Goal: Check status

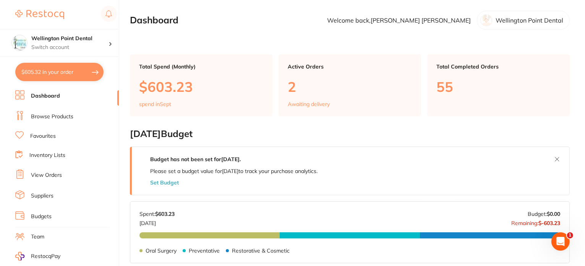
click at [53, 69] on button "$605.32 in your order" at bounding box center [59, 72] width 88 height 18
checkbox input "true"
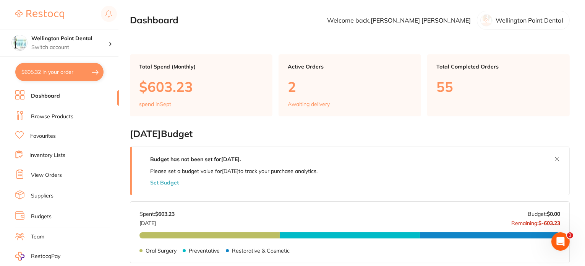
checkbox input "true"
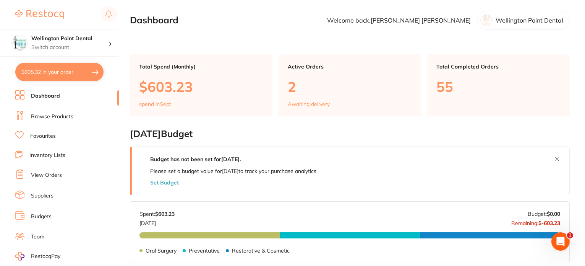
checkbox input "true"
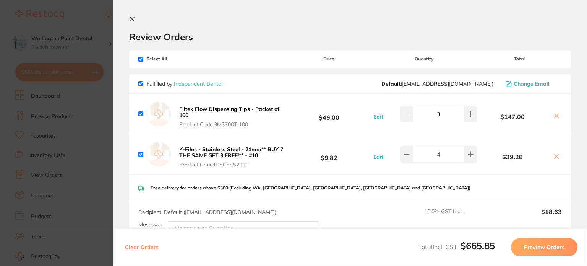
click at [133, 20] on icon at bounding box center [132, 19] width 4 height 4
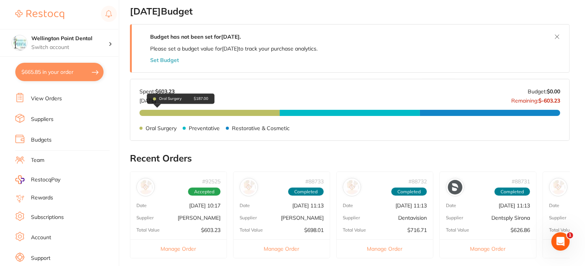
scroll to position [191, 0]
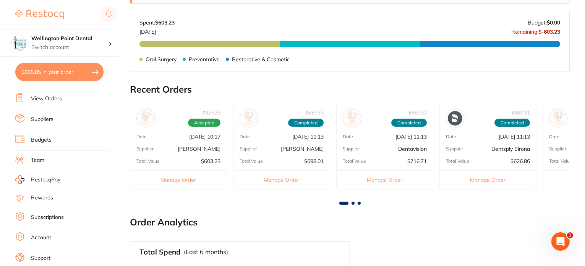
click at [174, 179] on button "Manage Order" at bounding box center [178, 179] width 96 height 19
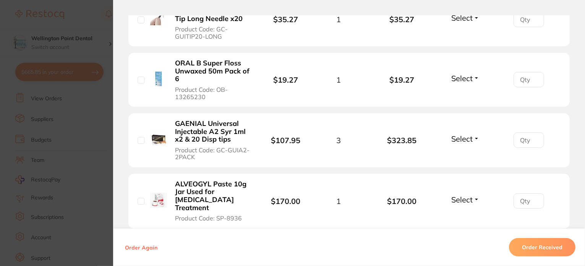
scroll to position [268, 0]
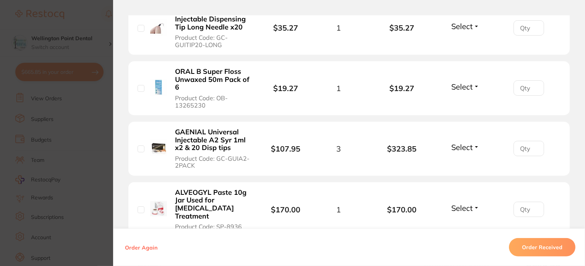
click at [476, 26] on button "Select" at bounding box center [465, 26] width 33 height 10
click at [466, 41] on span "Received" at bounding box center [466, 43] width 20 height 6
type input "1"
click at [534, 24] on input "1" at bounding box center [529, 27] width 31 height 15
click at [205, 133] on b "GAENIAL Universal Injectable A2 Syr 1ml x2 & 20 Disp tips" at bounding box center [213, 140] width 76 height 24
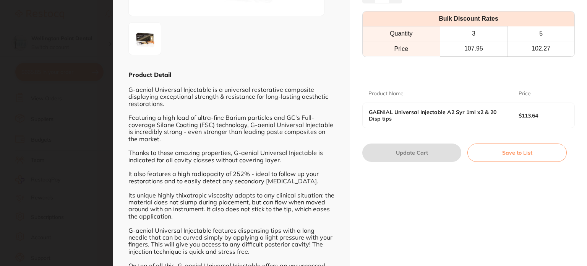
scroll to position [0, 0]
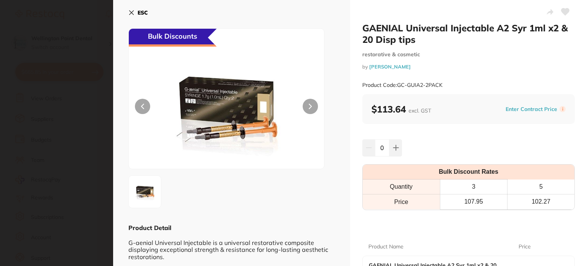
click at [136, 9] on button "ESC" at bounding box center [138, 12] width 20 height 13
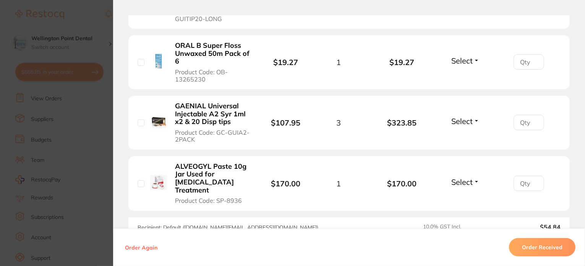
scroll to position [306, 0]
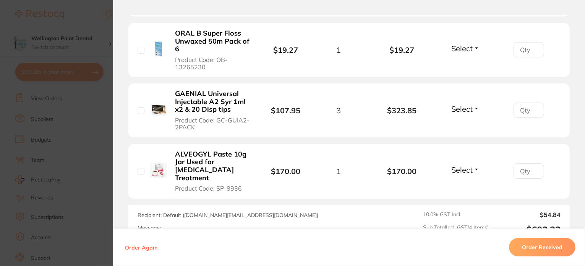
click at [476, 165] on button "Select" at bounding box center [465, 170] width 33 height 10
click at [466, 183] on span "Received" at bounding box center [466, 186] width 20 height 6
click at [474, 107] on button "Select" at bounding box center [465, 109] width 33 height 10
click at [463, 125] on span "Received" at bounding box center [466, 125] width 20 height 6
type input "1"
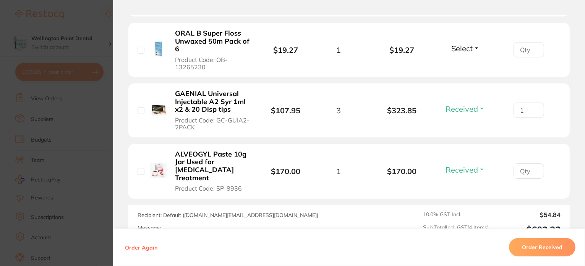
click at [534, 106] on input "1" at bounding box center [529, 109] width 31 height 15
type input "1"
click at [532, 163] on input "1" at bounding box center [529, 170] width 31 height 15
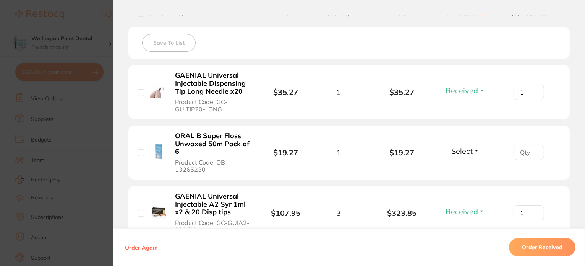
scroll to position [191, 0]
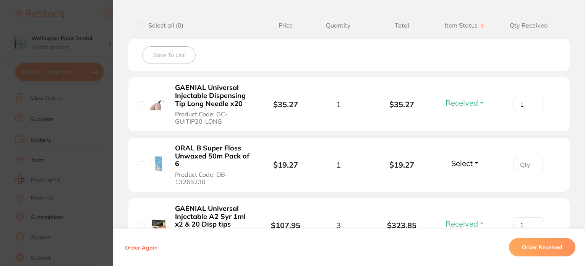
click at [534, 101] on input "1" at bounding box center [529, 104] width 31 height 15
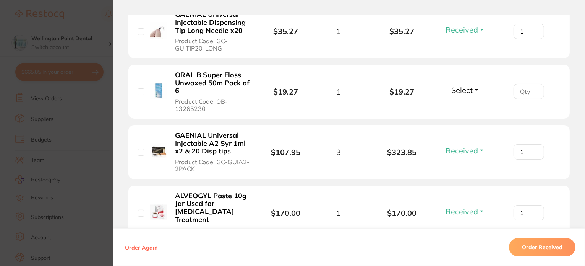
scroll to position [268, 0]
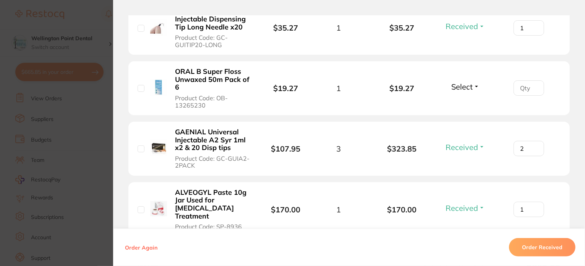
click at [532, 145] on input "2" at bounding box center [529, 148] width 31 height 15
type input "3"
click at [532, 145] on input "3" at bounding box center [529, 148] width 31 height 15
click at [476, 87] on button "Select" at bounding box center [465, 87] width 33 height 10
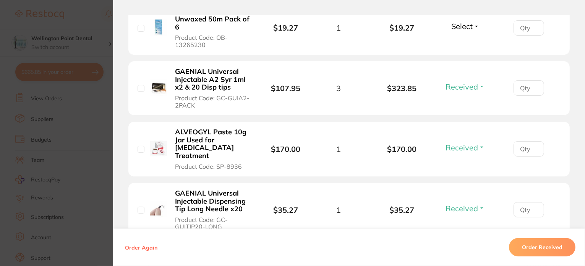
click at [476, 24] on button "Select" at bounding box center [465, 26] width 33 height 10
click at [466, 54] on span "Back Order" at bounding box center [465, 55] width 23 height 6
